Goal: Transaction & Acquisition: Purchase product/service

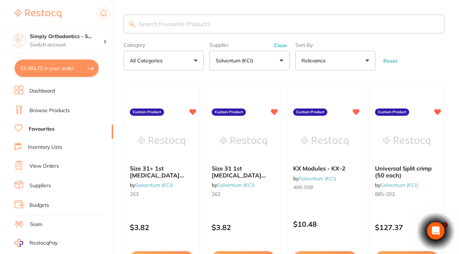
click at [45, 111] on link "Browse Products" at bounding box center [49, 110] width 40 height 7
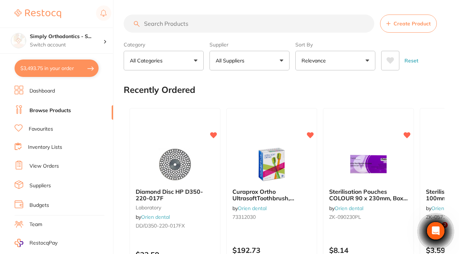
click at [214, 25] on input "search" at bounding box center [249, 24] width 250 height 18
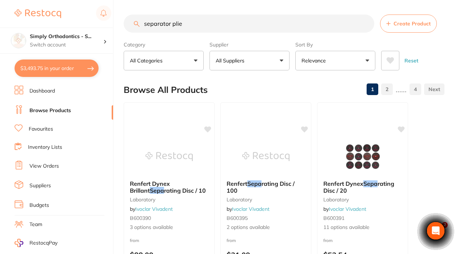
type input "separator plier"
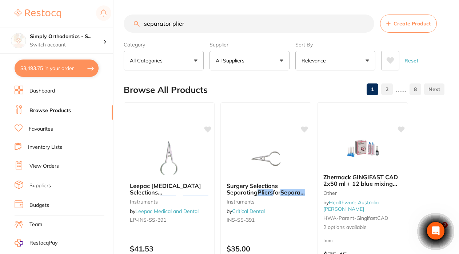
click at [366, 25] on input "separator plier" at bounding box center [249, 24] width 250 height 18
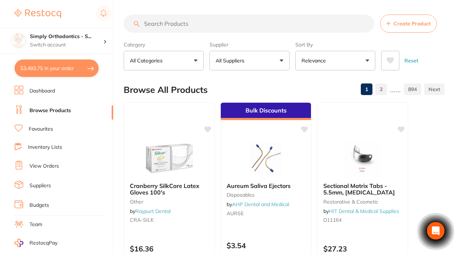
click at [35, 126] on link "Favourites" at bounding box center [41, 129] width 24 height 7
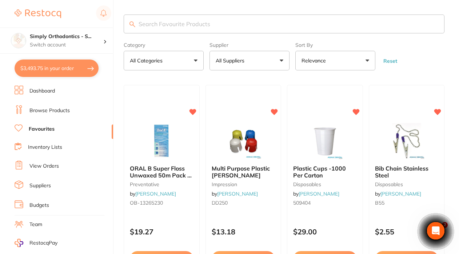
click at [278, 60] on button "All Suppliers" at bounding box center [249, 61] width 80 height 20
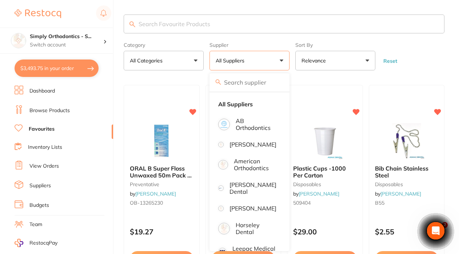
click at [53, 71] on button "$3,493.75 in your order" at bounding box center [57, 68] width 84 height 17
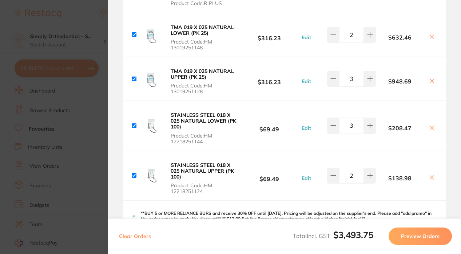
scroll to position [687, 0]
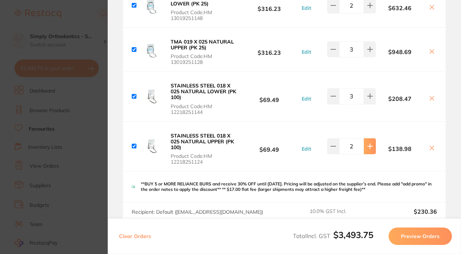
click at [367, 154] on button at bounding box center [369, 146] width 12 height 16
type input "3"
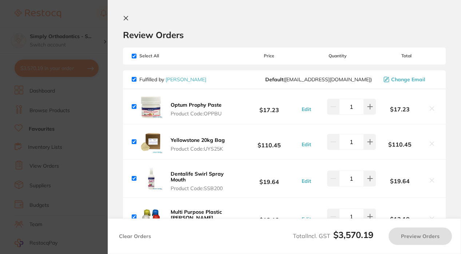
scroll to position [0, 0]
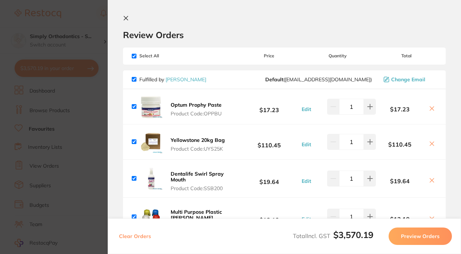
click at [126, 19] on icon at bounding box center [126, 18] width 6 height 6
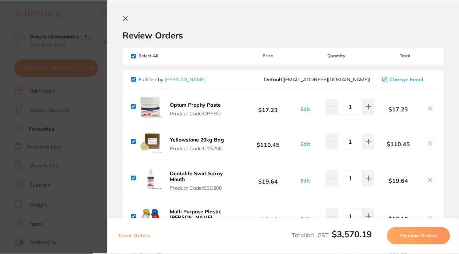
scroll to position [0, 0]
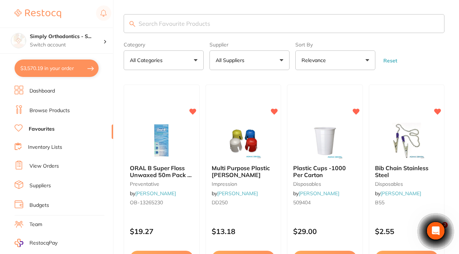
click at [45, 165] on link "View Orders" at bounding box center [43, 166] width 29 height 7
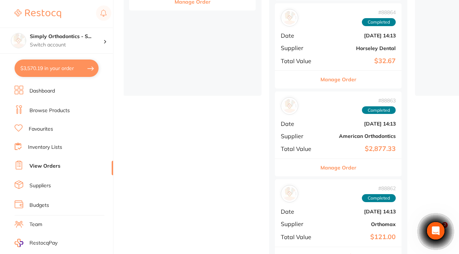
scroll to position [192, 0]
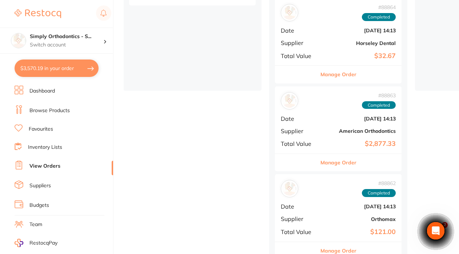
click at [337, 160] on button "Manage Order" at bounding box center [338, 162] width 36 height 17
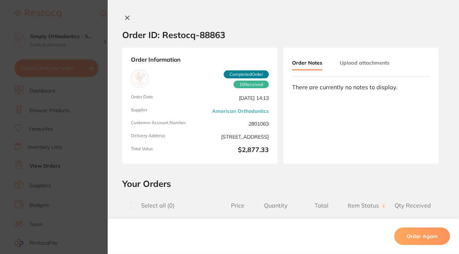
click at [125, 16] on icon at bounding box center [127, 18] width 6 height 6
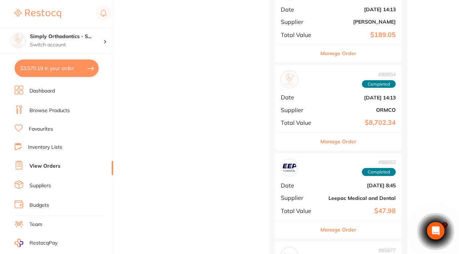
scroll to position [856, 0]
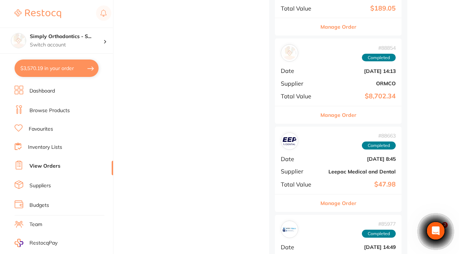
click at [332, 106] on button "Manage Order" at bounding box center [338, 114] width 36 height 17
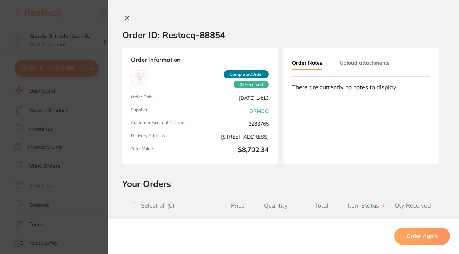
click at [124, 17] on icon at bounding box center [127, 18] width 6 height 6
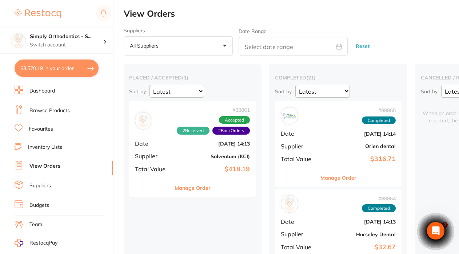
click at [43, 129] on link "Favourites" at bounding box center [41, 129] width 24 height 7
